Goal: Task Accomplishment & Management: Complete application form

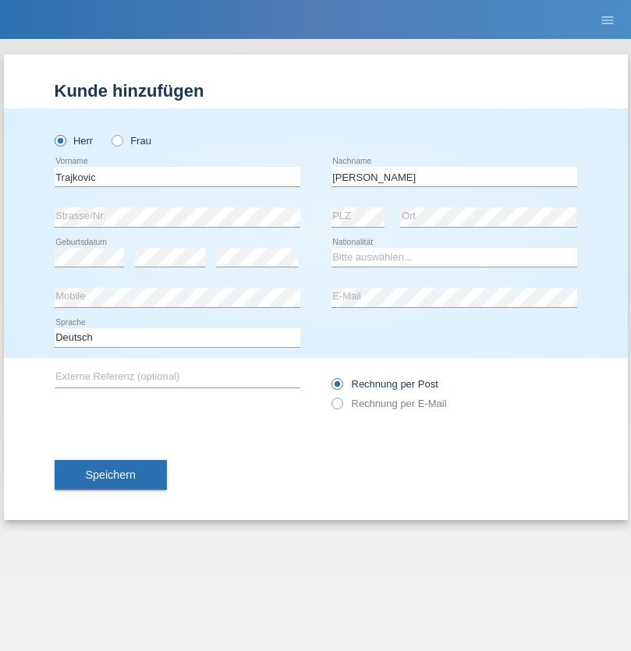
type input "[PERSON_NAME]"
select select "RS"
select select "C"
select select "02"
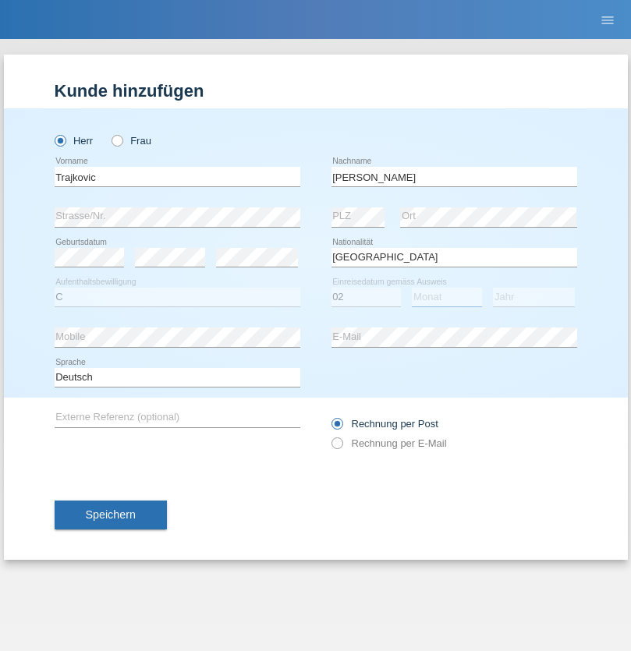
select select "07"
select select "1986"
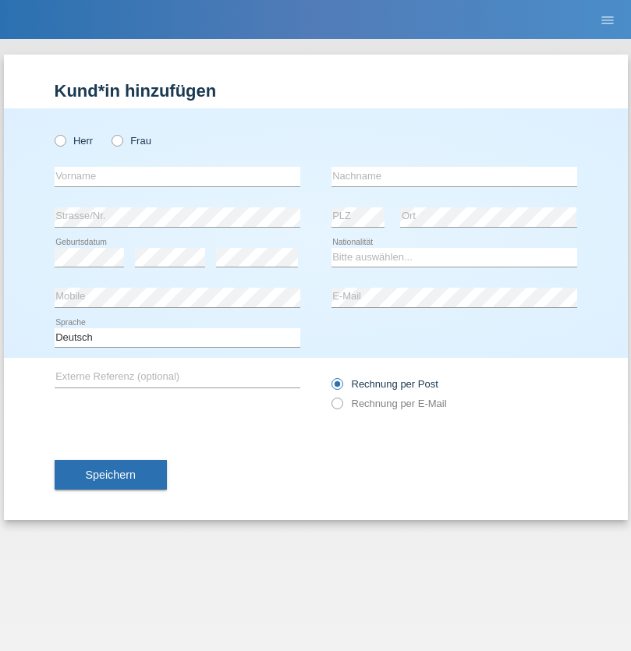
radio input "true"
click at [177, 176] on input "text" at bounding box center [178, 176] width 246 height 19
type input "Elena Mirabela"
click at [454, 176] on input "text" at bounding box center [454, 176] width 246 height 19
type input "Panaite"
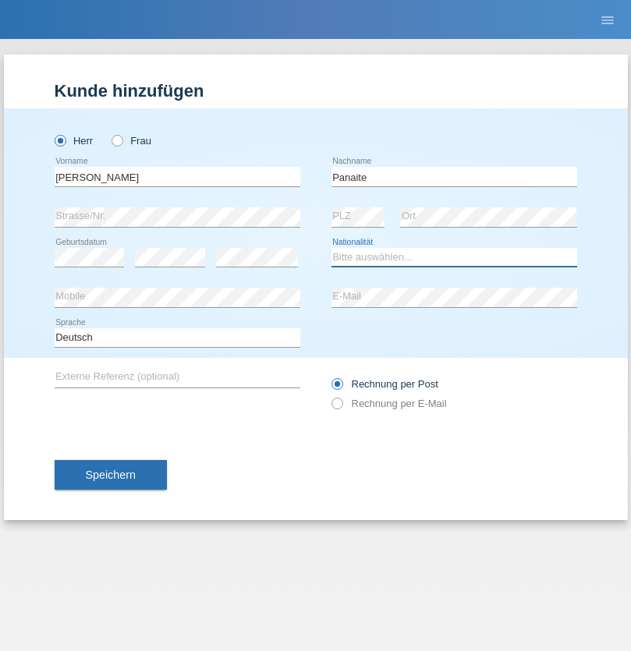
select select "RO"
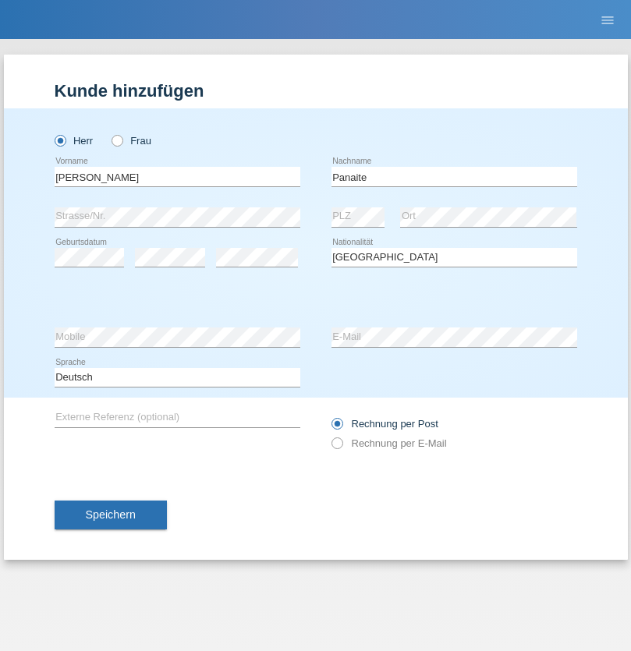
select select "C"
select select "07"
select select "2021"
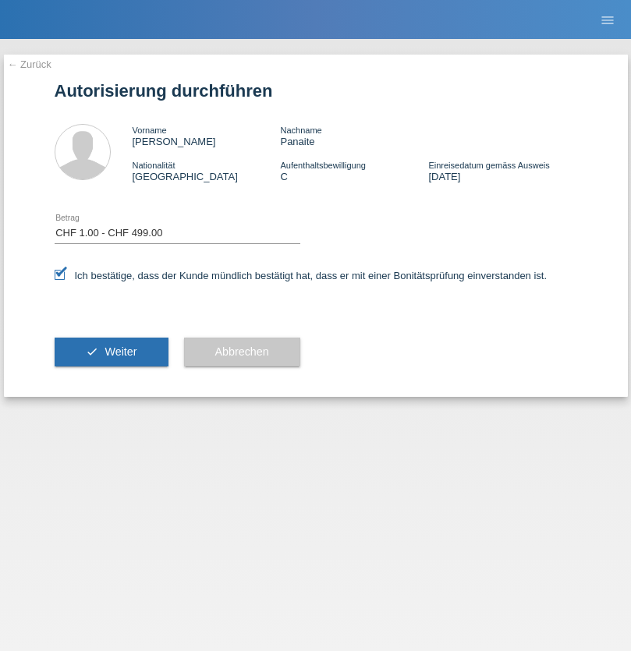
select select "1"
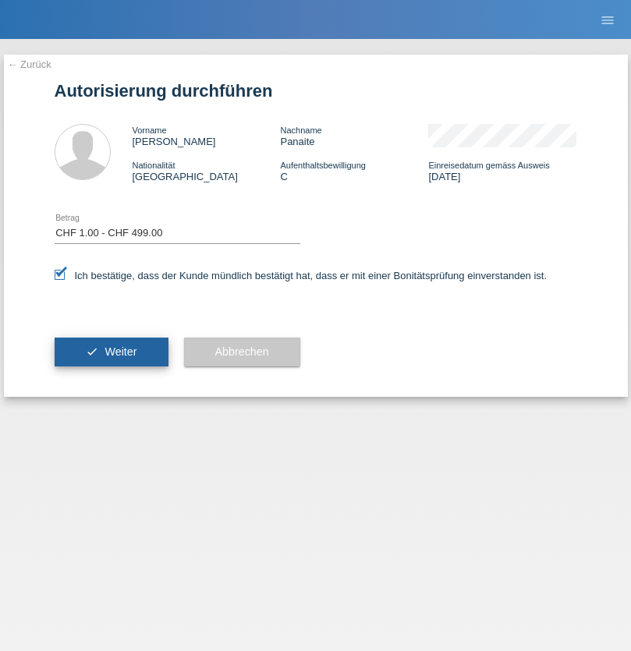
click at [111, 352] on span "Weiter" at bounding box center [120, 351] width 32 height 12
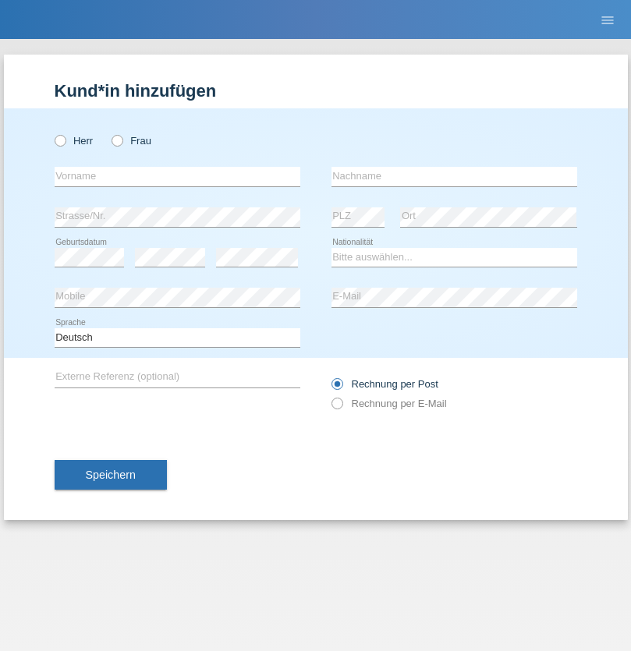
radio input "true"
click at [177, 176] on input "text" at bounding box center [178, 176] width 246 height 19
type input "[PERSON_NAME]"
click at [454, 176] on input "text" at bounding box center [454, 176] width 246 height 19
type input "Panaite"
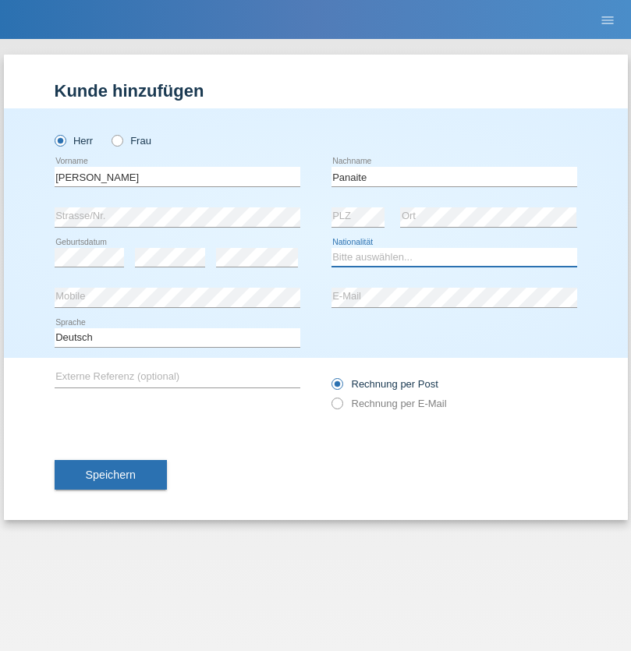
select select "RO"
select select "C"
select select "22"
select select "03"
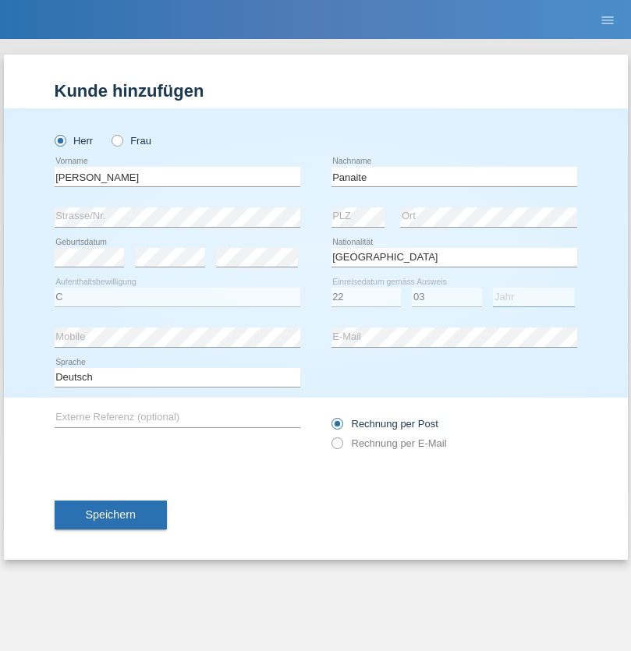
select select "2021"
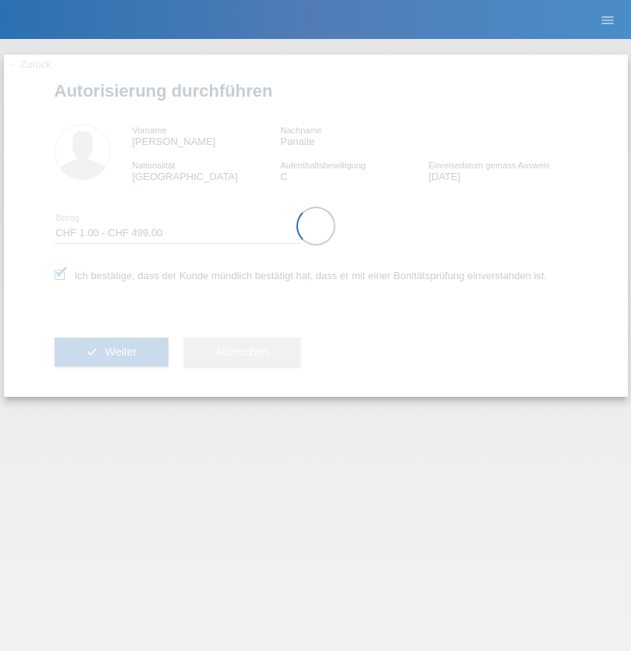
select select "1"
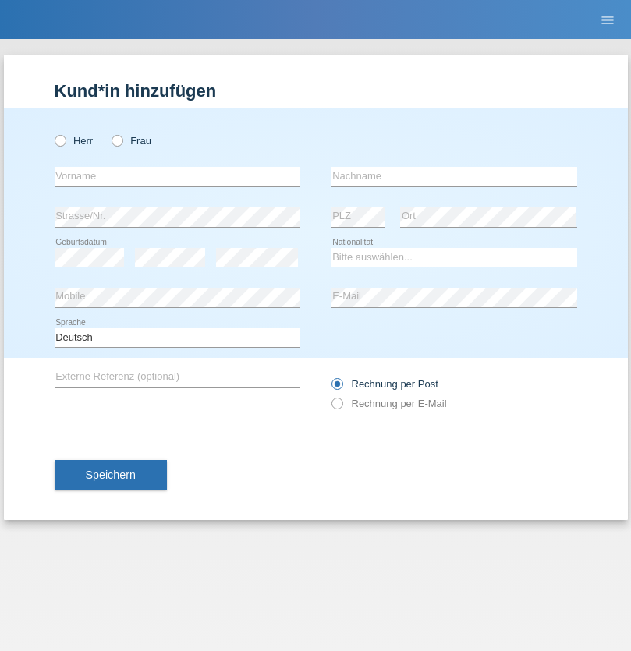
radio input "true"
click at [177, 176] on input "text" at bounding box center [178, 176] width 246 height 19
type input "[PERSON_NAME]"
click at [454, 176] on input "text" at bounding box center [454, 176] width 246 height 19
type input "elvis"
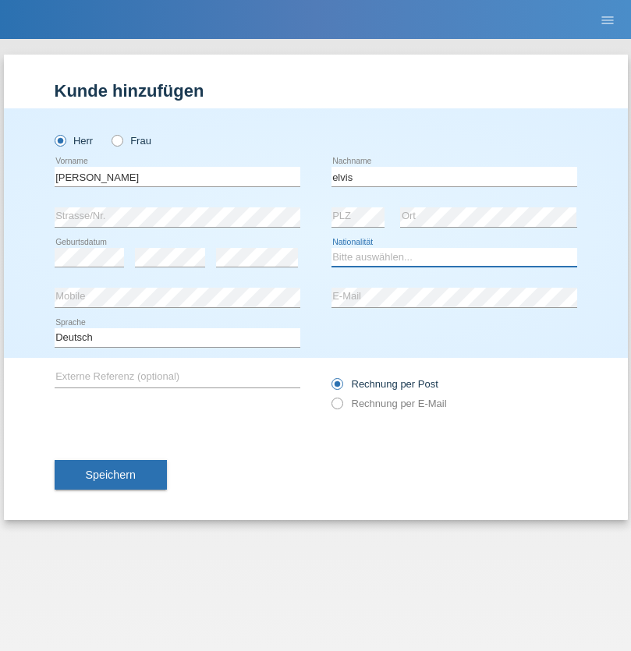
select select "AO"
select select "C"
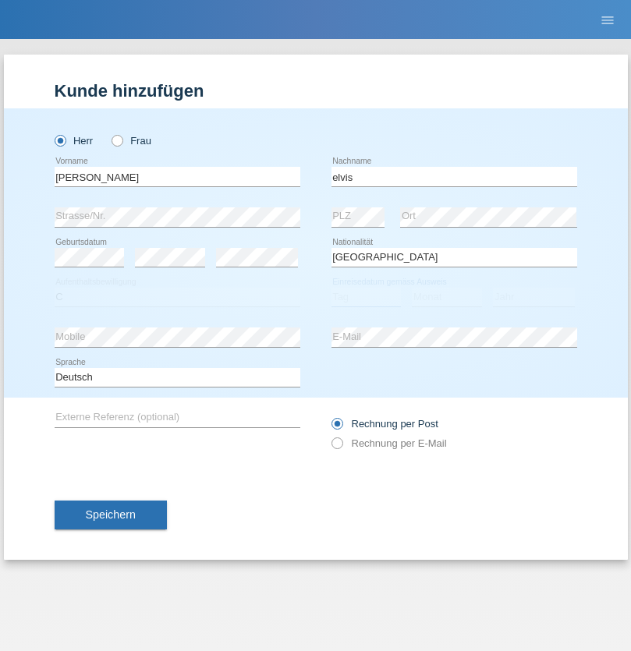
select select "15"
select select "10"
select select "2021"
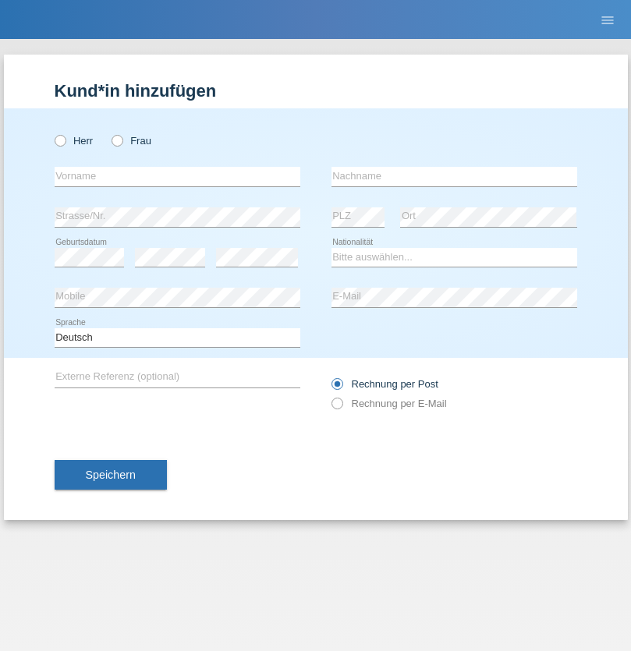
radio input "true"
click at [177, 176] on input "text" at bounding box center [178, 176] width 246 height 19
type input "Obai"
click at [454, 176] on input "text" at bounding box center [454, 176] width 246 height 19
type input "Hawla"
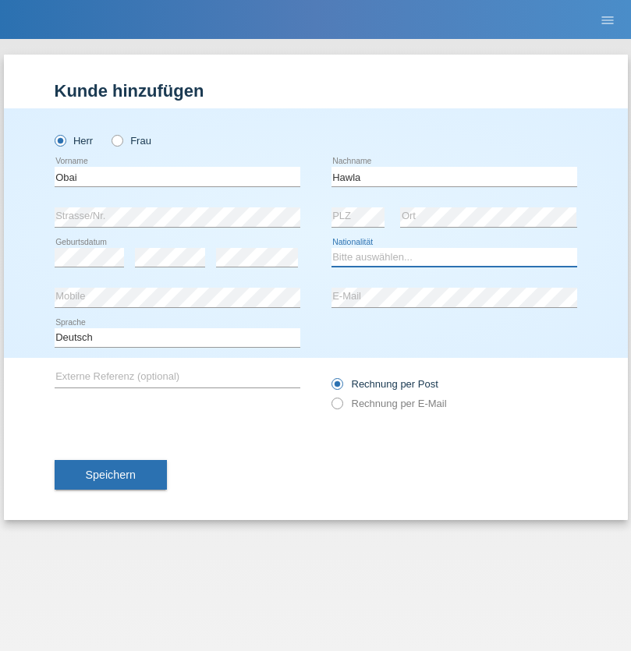
select select "SY"
select select "C"
select select "01"
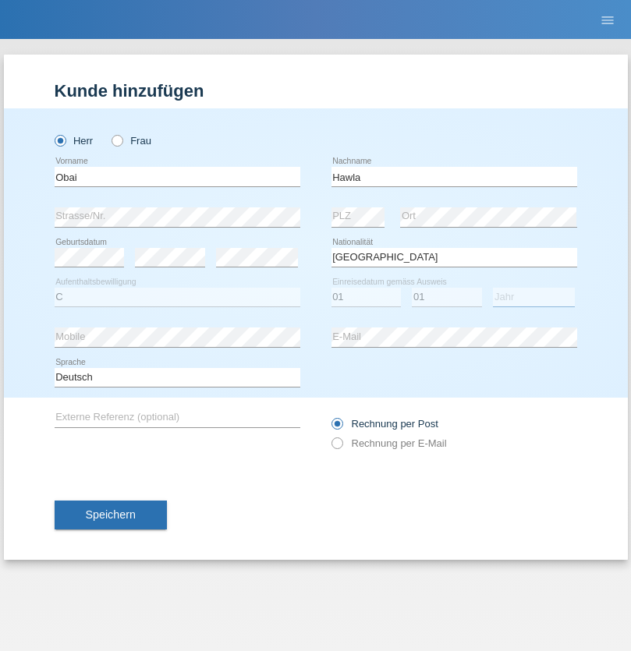
select select "2003"
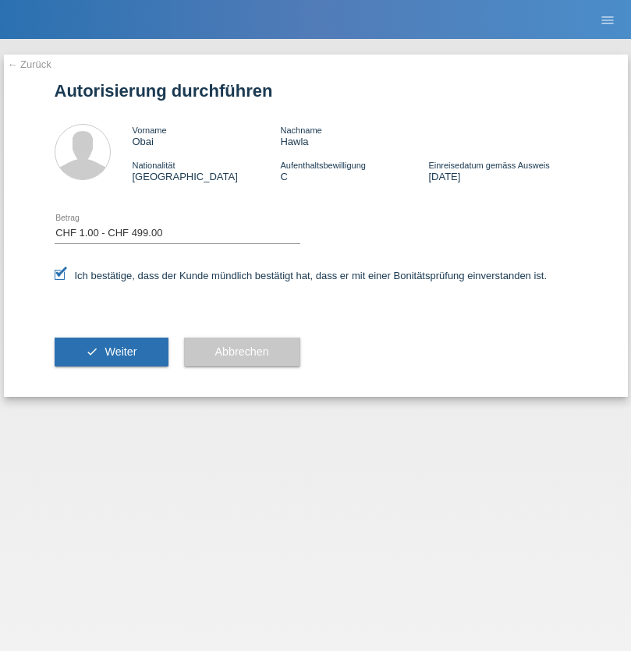
select select "1"
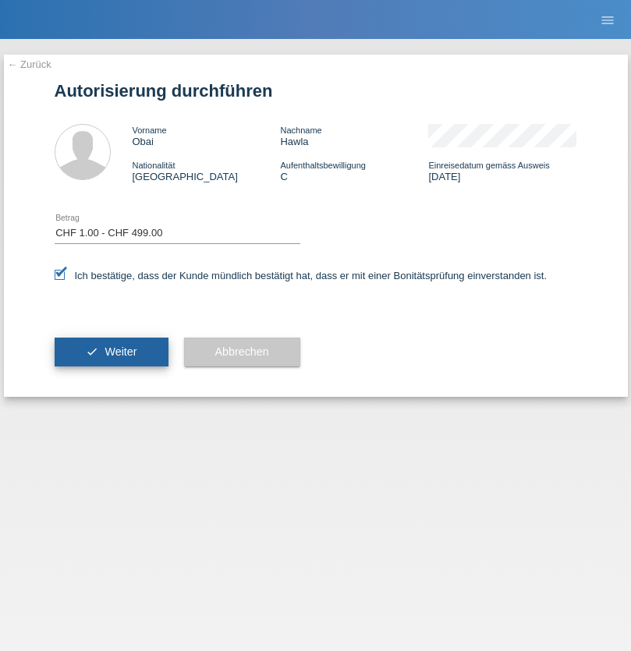
click at [111, 352] on span "Weiter" at bounding box center [120, 351] width 32 height 12
